Goal: Transaction & Acquisition: Register for event/course

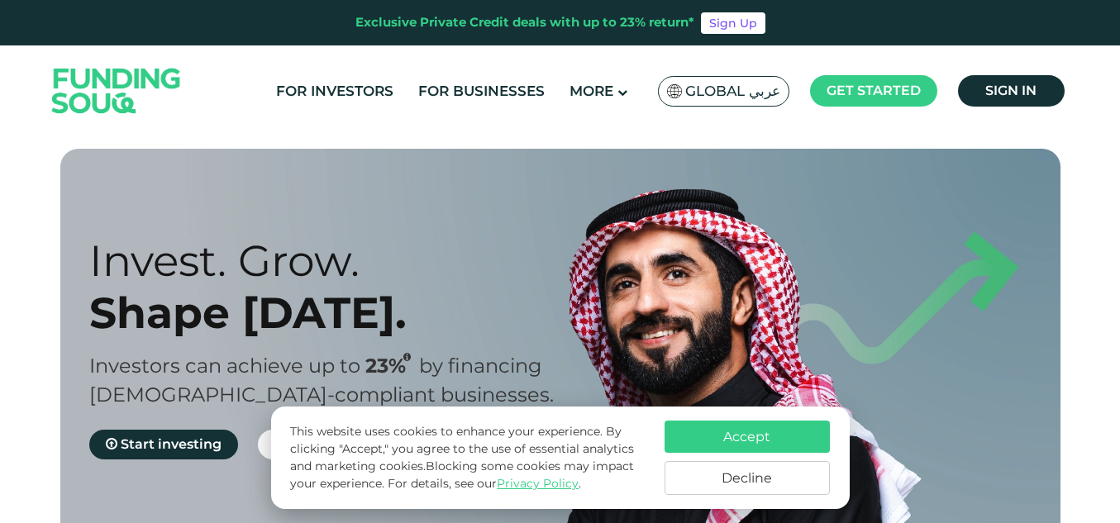
click at [711, 467] on button "Decline" at bounding box center [747, 478] width 165 height 34
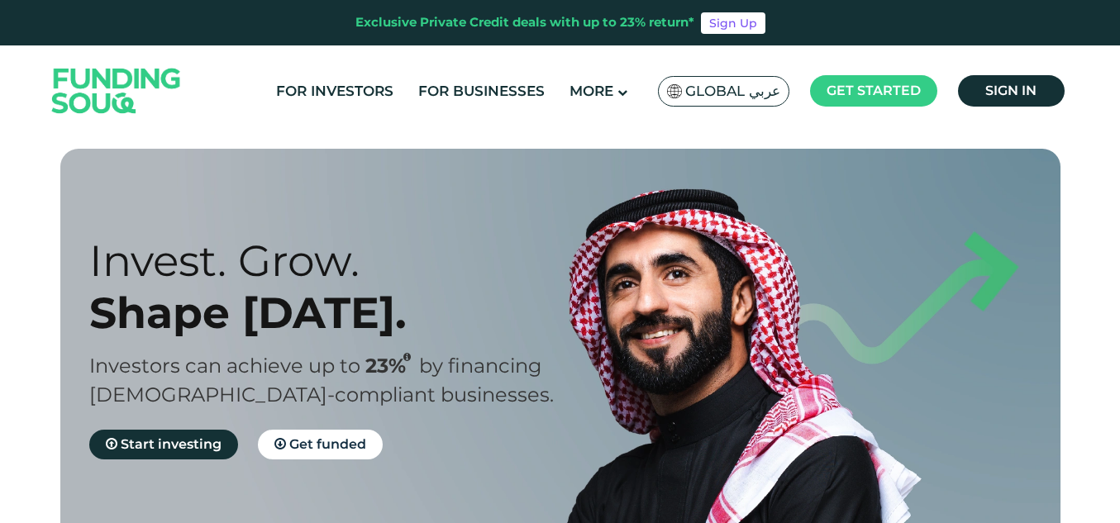
click at [0, 190] on section "Prosperity Meets Principle. Shariah Compliance [DEMOGRAPHIC_DATA] compliant inv…" at bounding box center [560, 480] width 1120 height 662
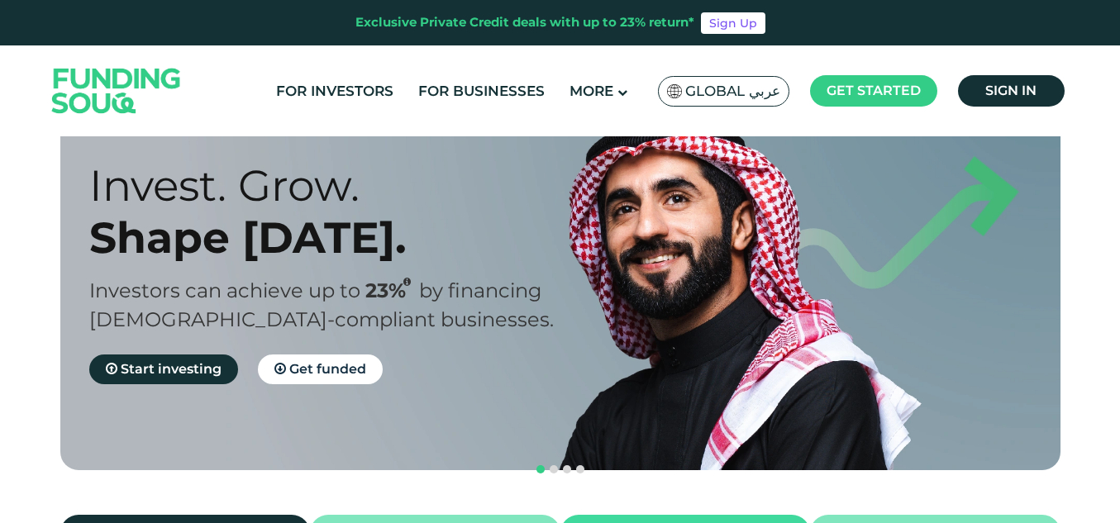
scroll to position [83, 0]
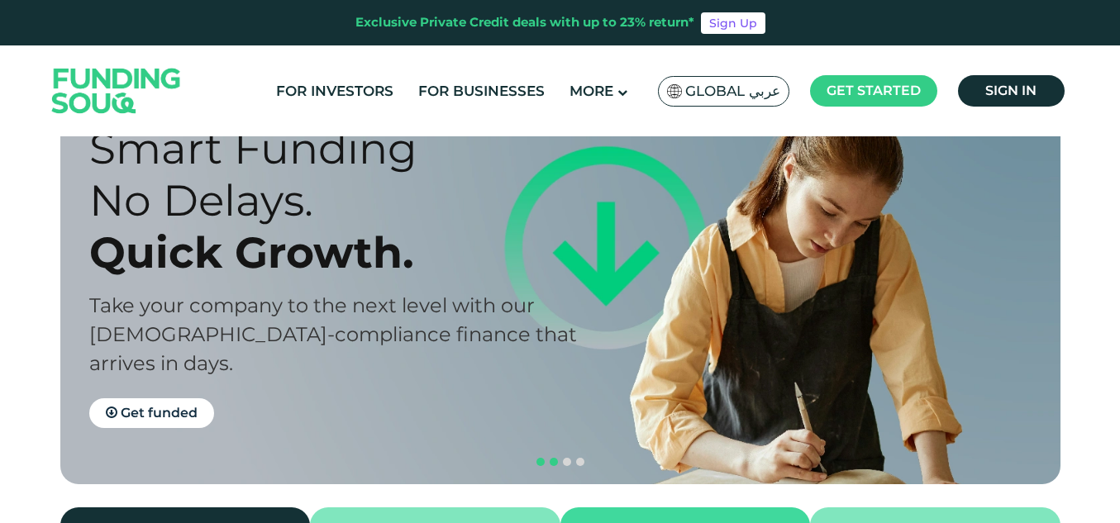
click at [543, 458] on span "navigation" at bounding box center [541, 462] width 8 height 8
click at [541, 456] on button "navigation" at bounding box center [540, 462] width 13 height 13
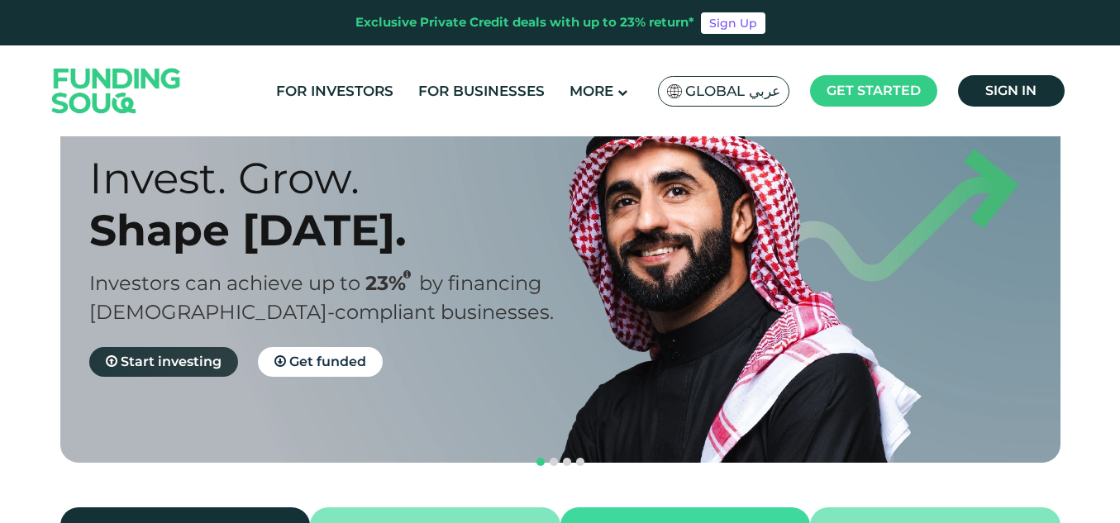
click at [174, 358] on span "Start investing" at bounding box center [171, 362] width 101 height 16
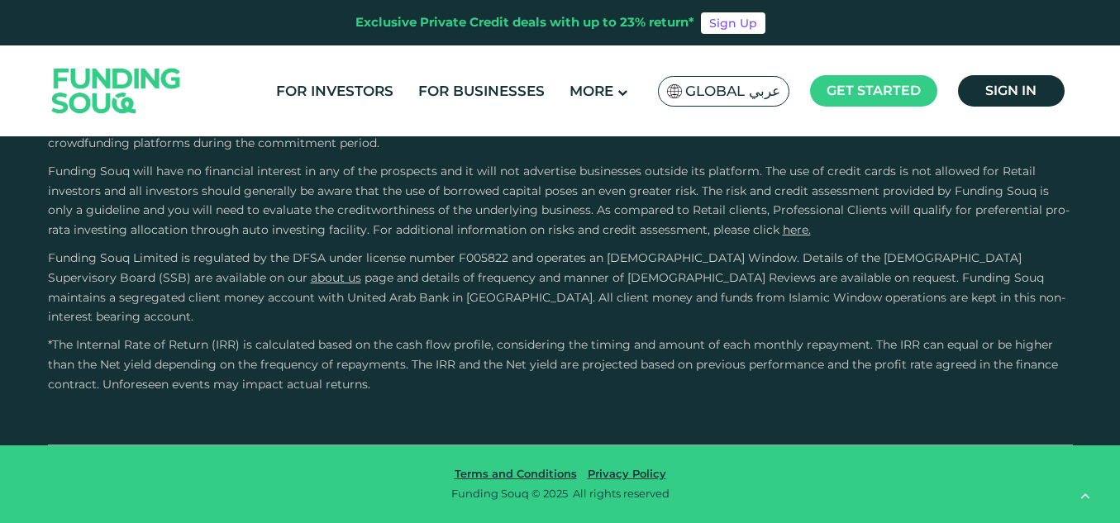
scroll to position [3059, 0]
type tc-range-slider "5"
drag, startPoint x: 600, startPoint y: 184, endPoint x: 668, endPoint y: 186, distance: 67.8
type tc-range-slider "10000"
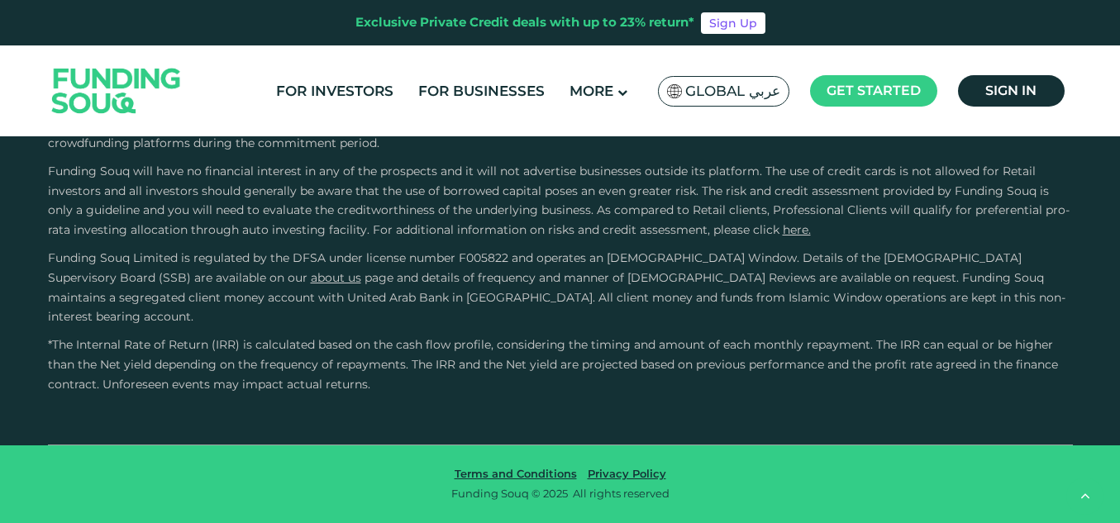
type tc-range-slider "10000"
drag, startPoint x: 119, startPoint y: 176, endPoint x: 102, endPoint y: 179, distance: 17.5
type tc-range-slider "10000"
type tc-range-slider "40000"
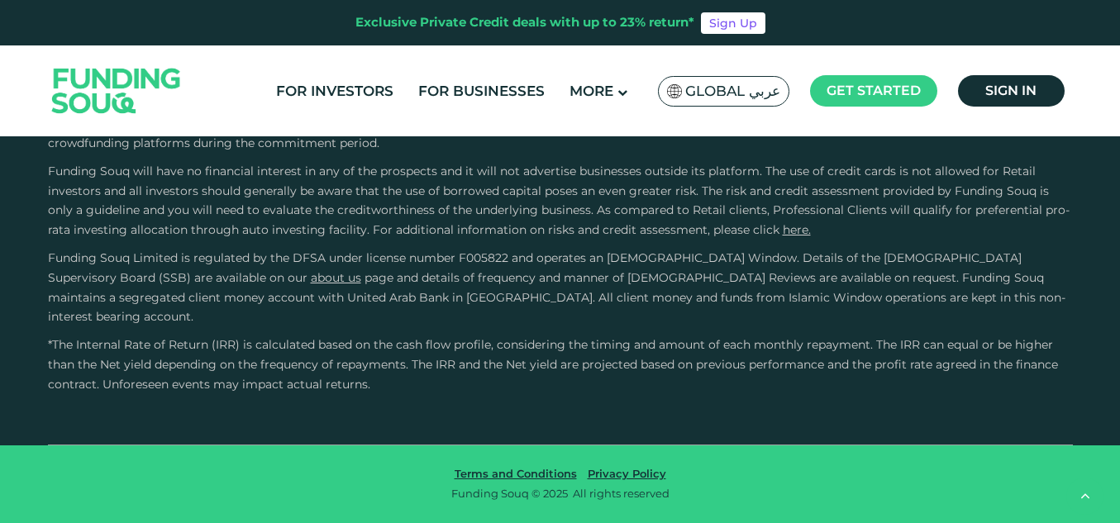
drag, startPoint x: 670, startPoint y: 178, endPoint x: 691, endPoint y: 179, distance: 20.7
type tc-range-slider "5"
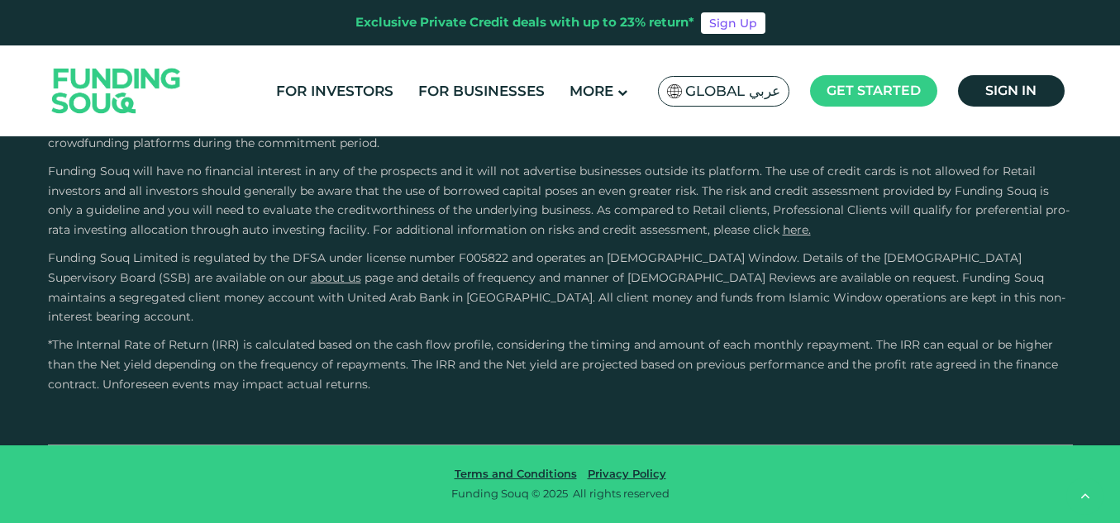
radio input "true"
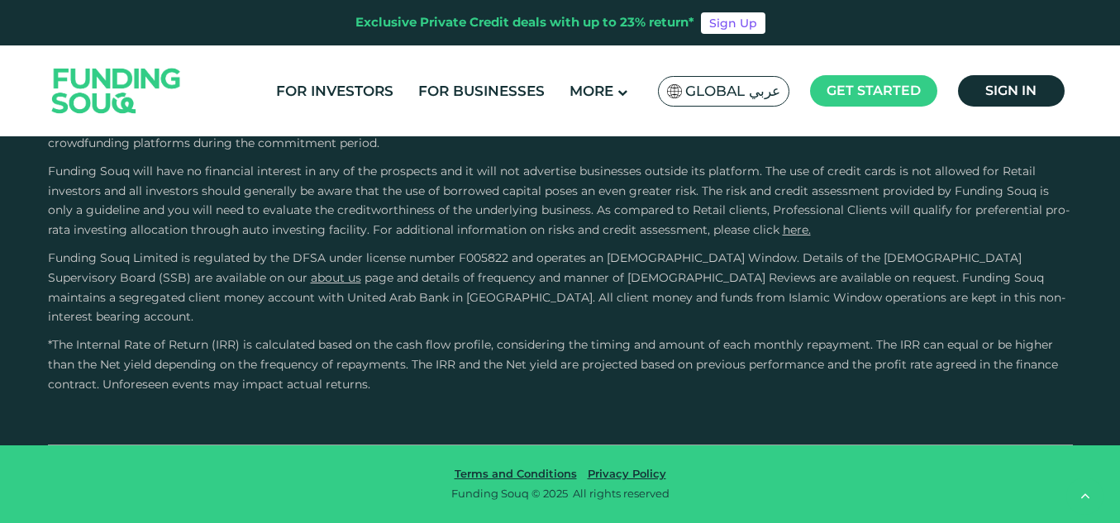
scroll to position [3537, 0]
type tc-range-slider "4"
